Goal: Task Accomplishment & Management: Use online tool/utility

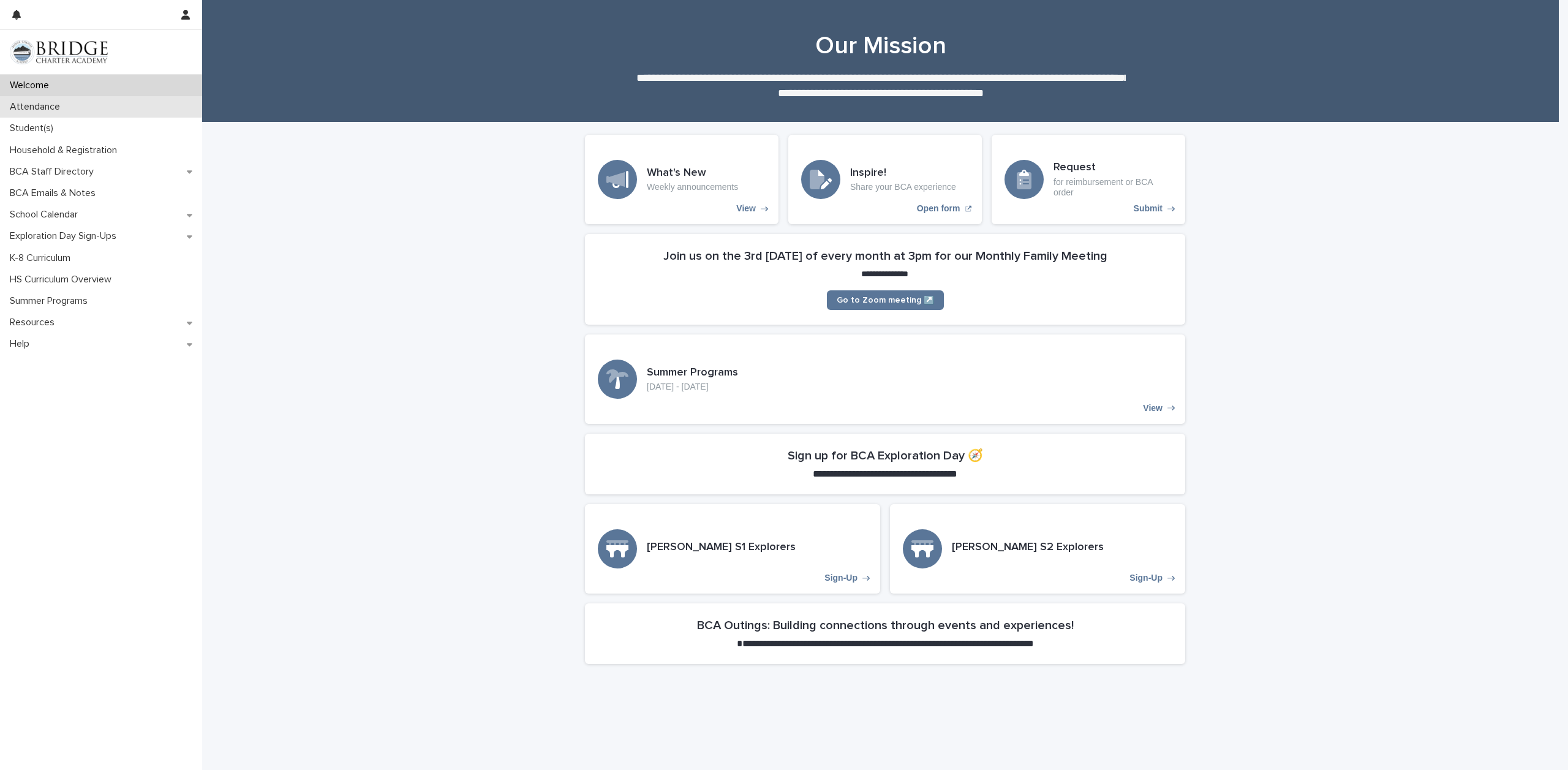
click at [42, 108] on p "Attendance" at bounding box center [37, 107] width 65 height 11
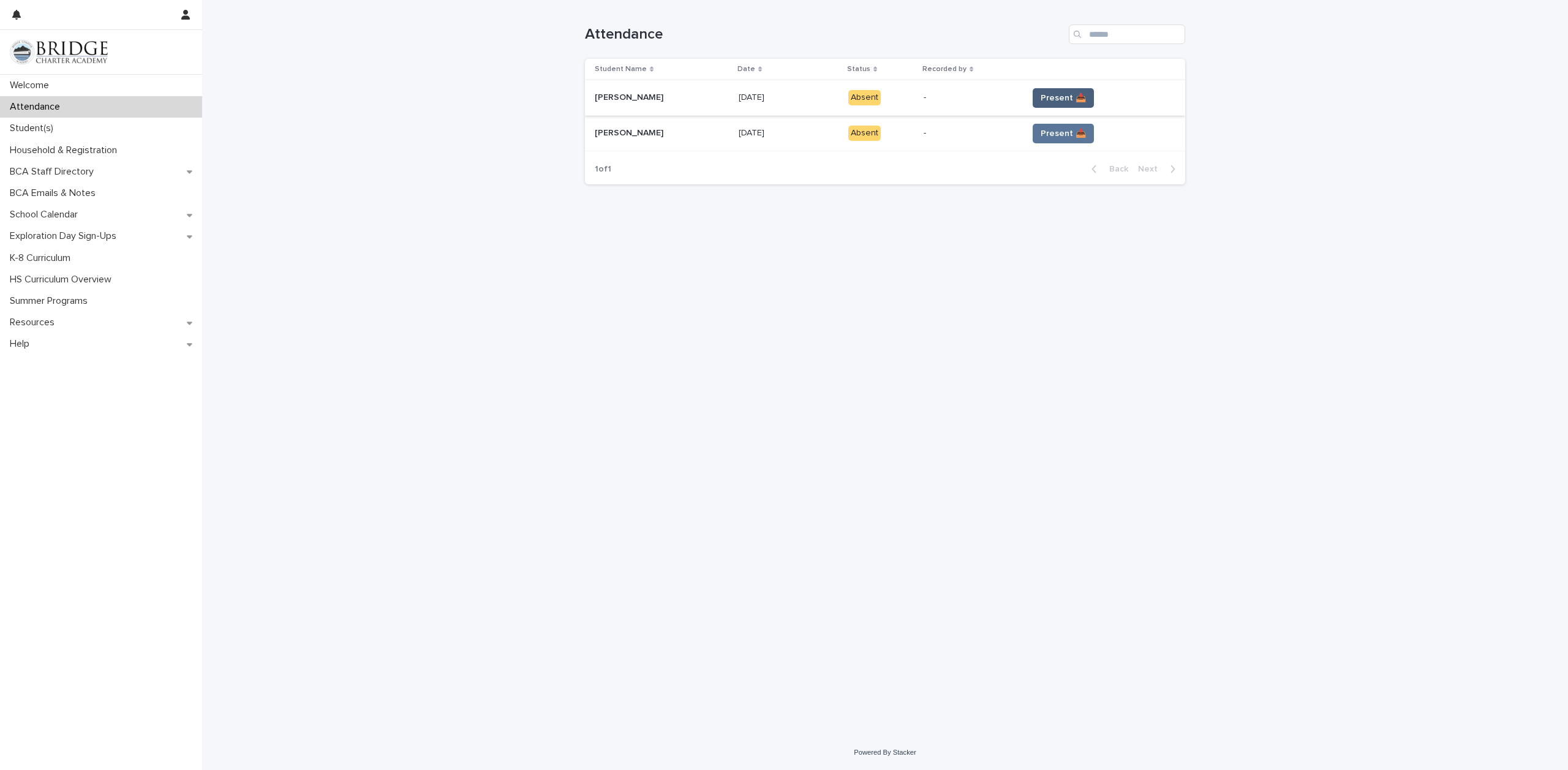
click at [1041, 97] on span "Present 📥" at bounding box center [1063, 97] width 45 height 12
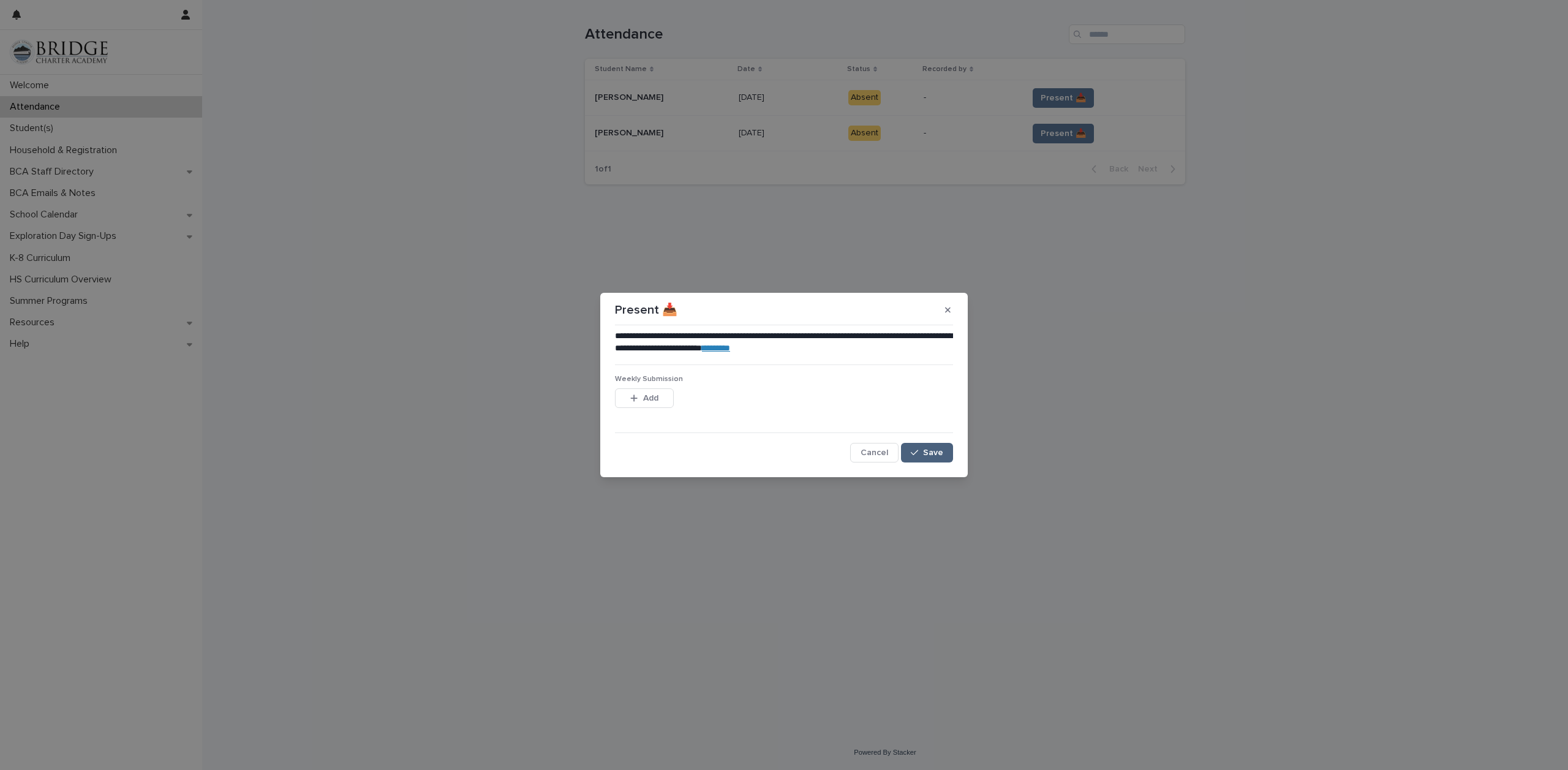
click at [933, 456] on span "Save" at bounding box center [933, 453] width 20 height 9
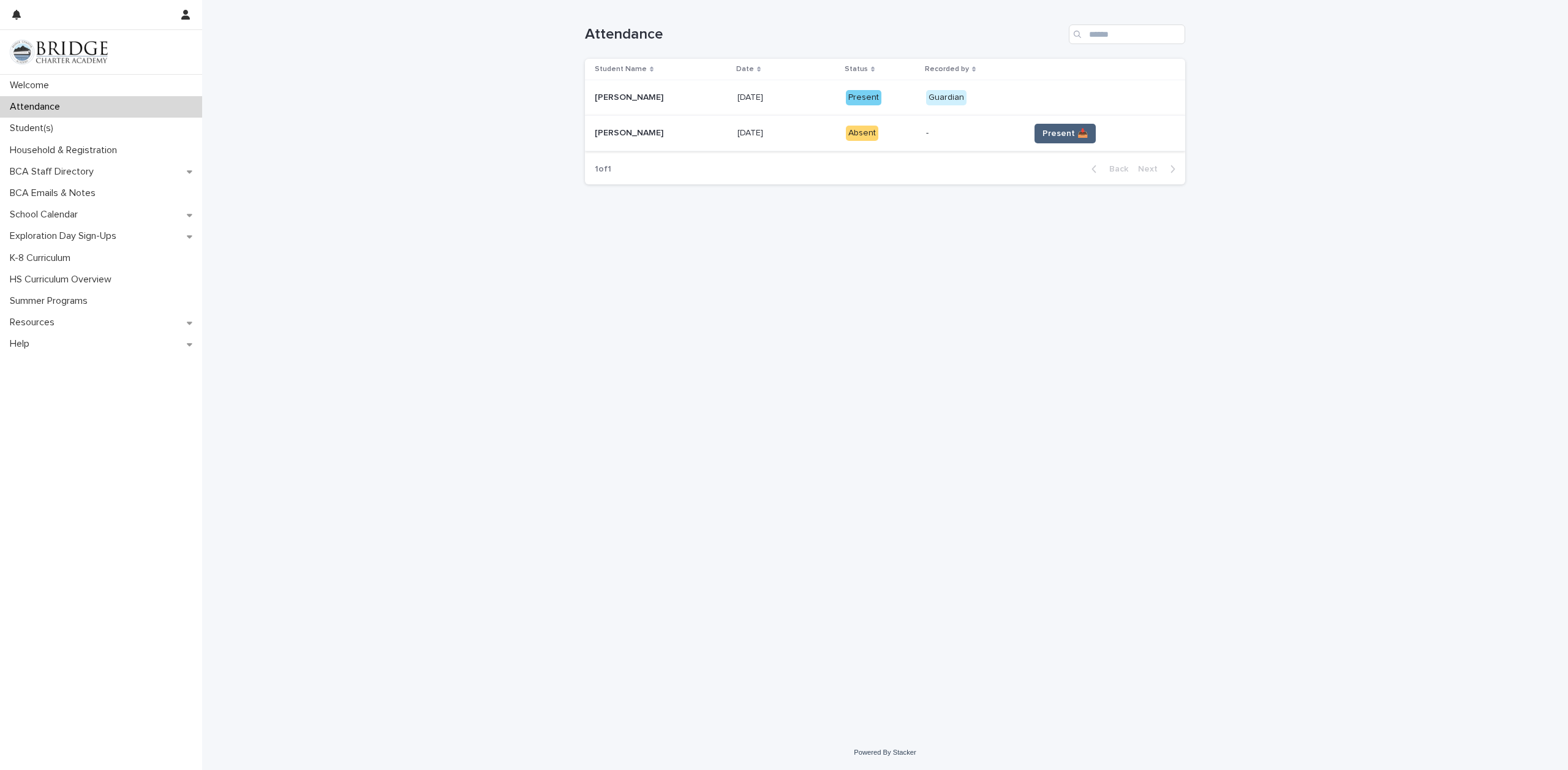
click at [1054, 139] on span "Present 📥" at bounding box center [1065, 133] width 45 height 12
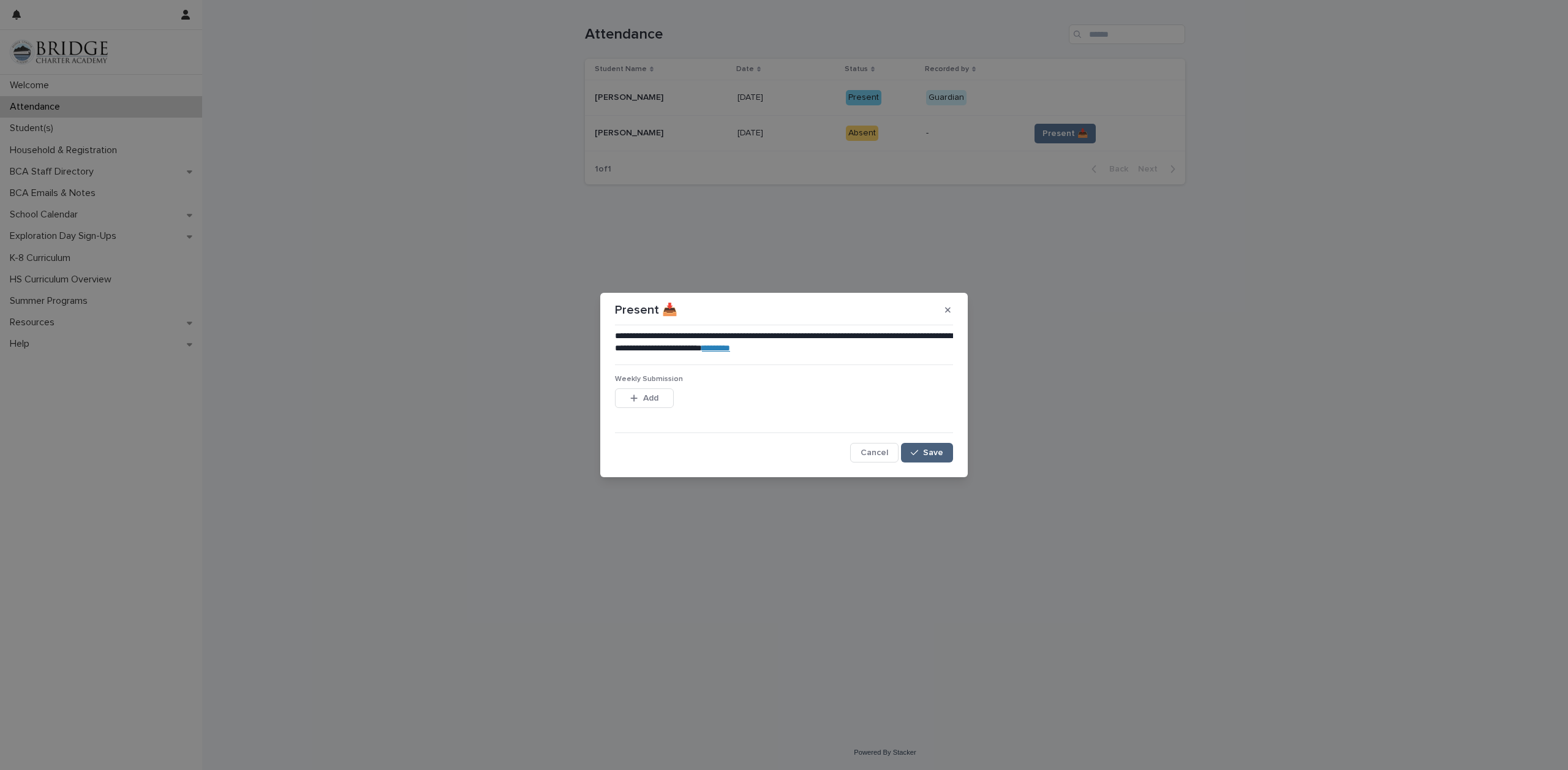
click at [929, 454] on span "Save" at bounding box center [933, 453] width 20 height 9
